Goal: Book appointment/travel/reservation

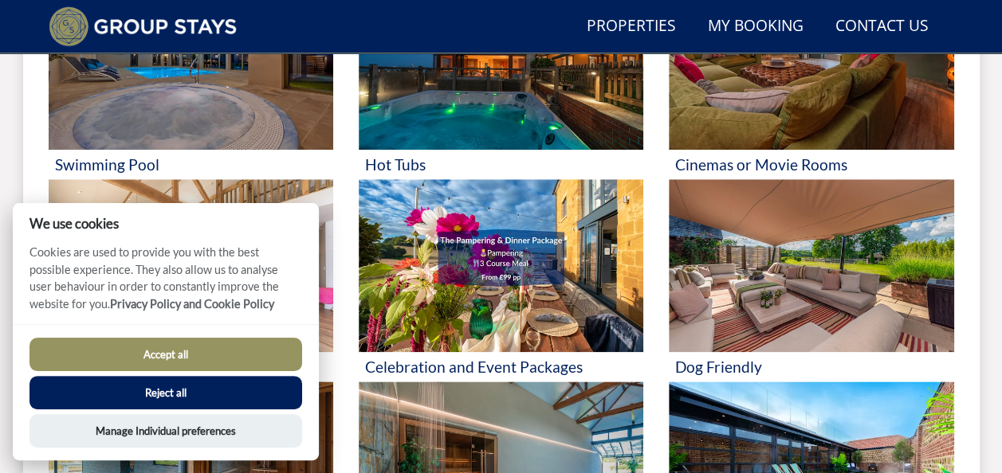
scroll to position [752, 0]
click at [249, 366] on button "Accept all" at bounding box center [165, 354] width 273 height 33
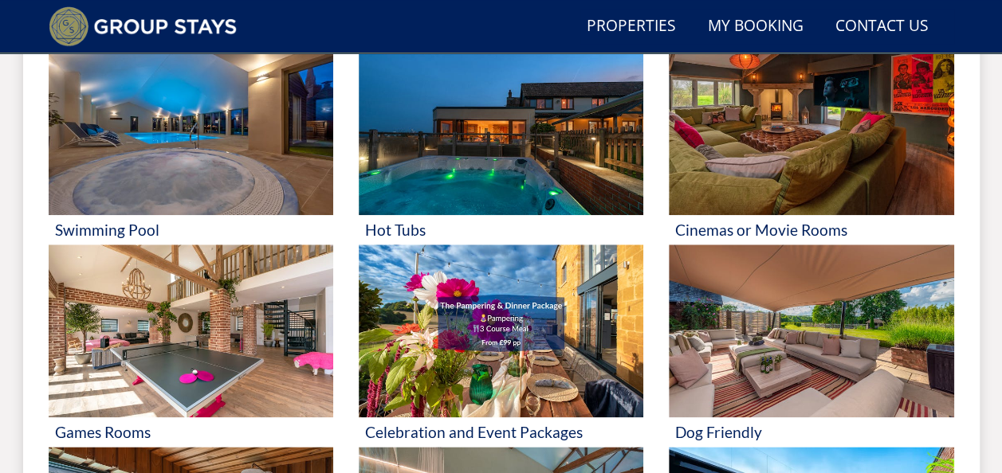
scroll to position [703, 0]
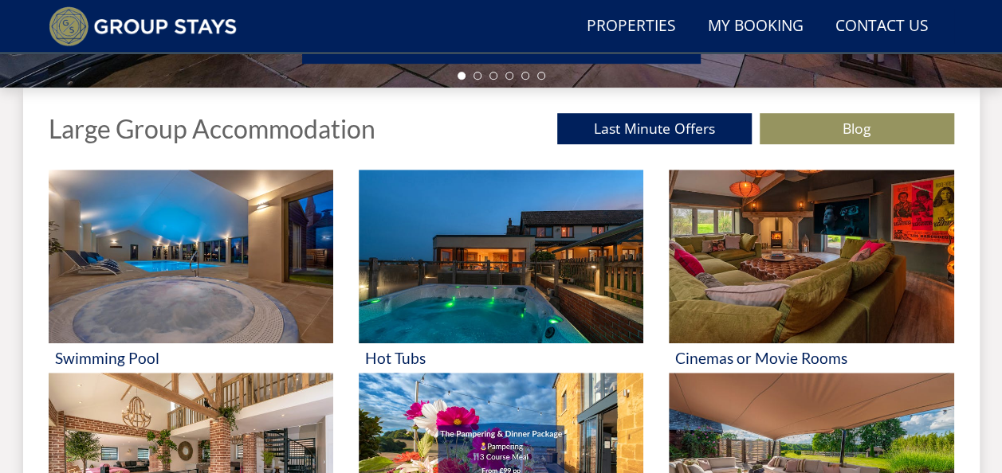
scroll to position [563, 0]
